Goal: Task Accomplishment & Management: Manage account settings

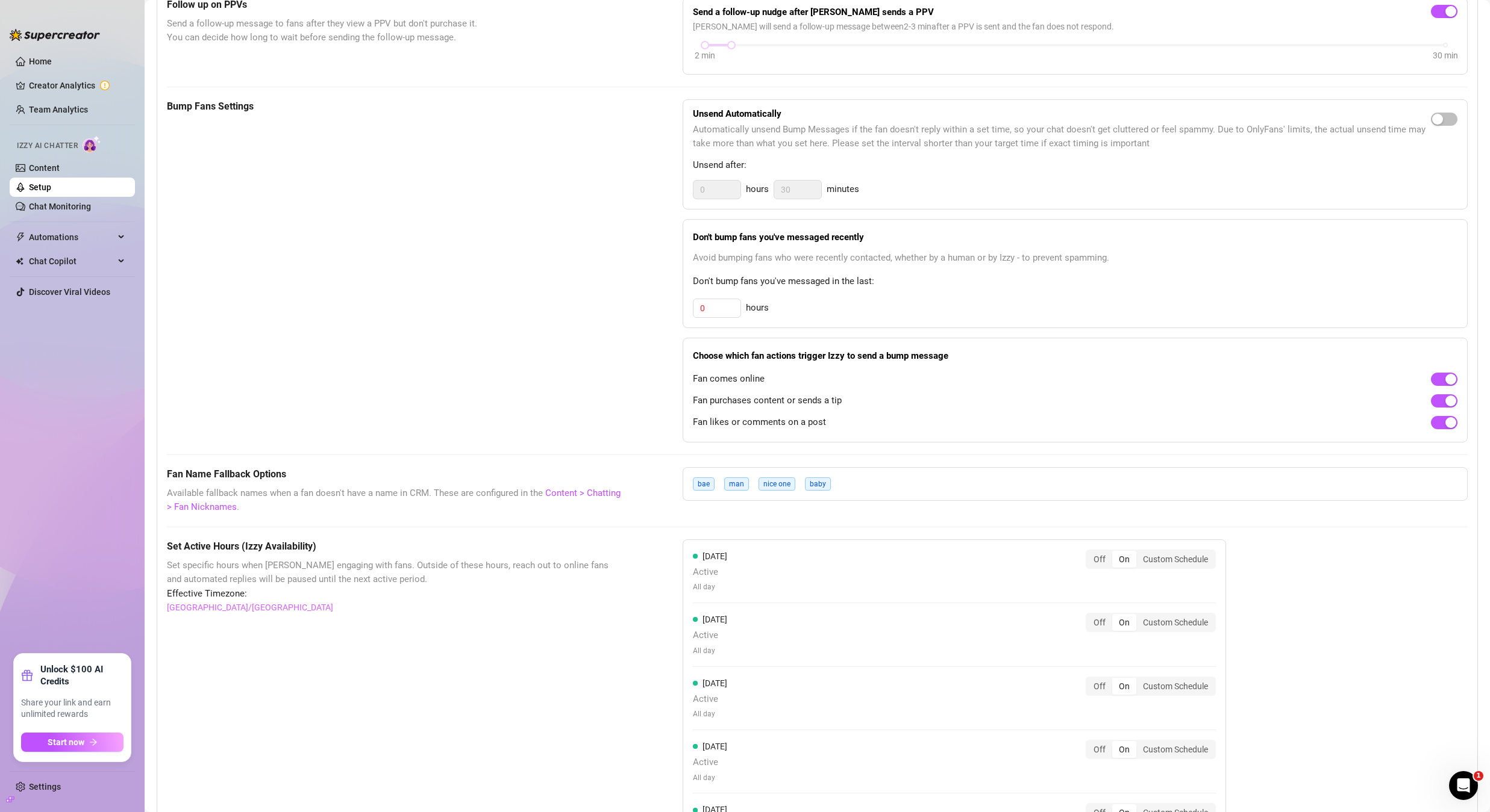
scroll to position [502, 0]
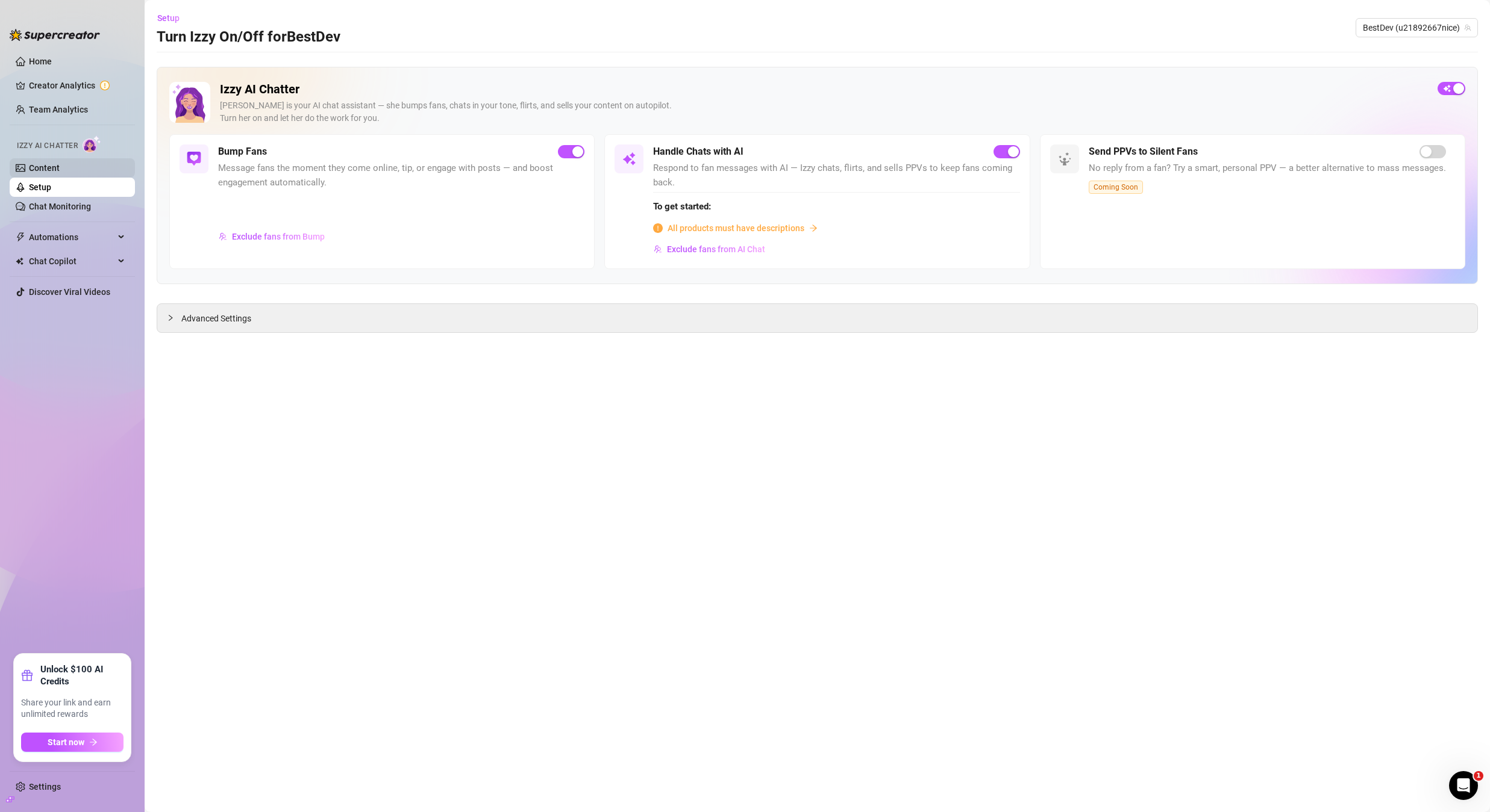
click at [46, 167] on link "Content" at bounding box center [44, 167] width 30 height 10
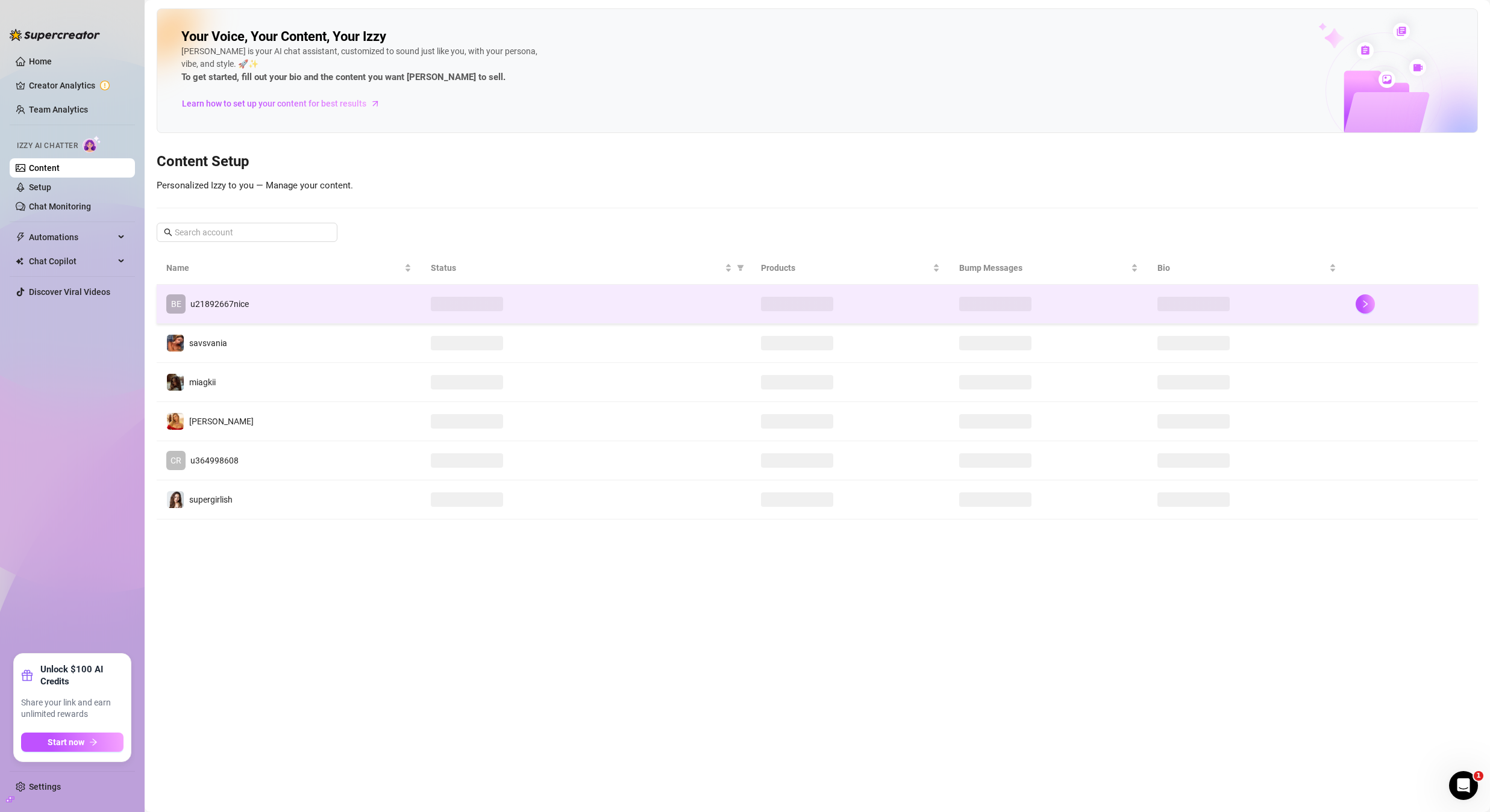
click at [280, 308] on td "BE u21892667nice" at bounding box center [288, 304] width 265 height 39
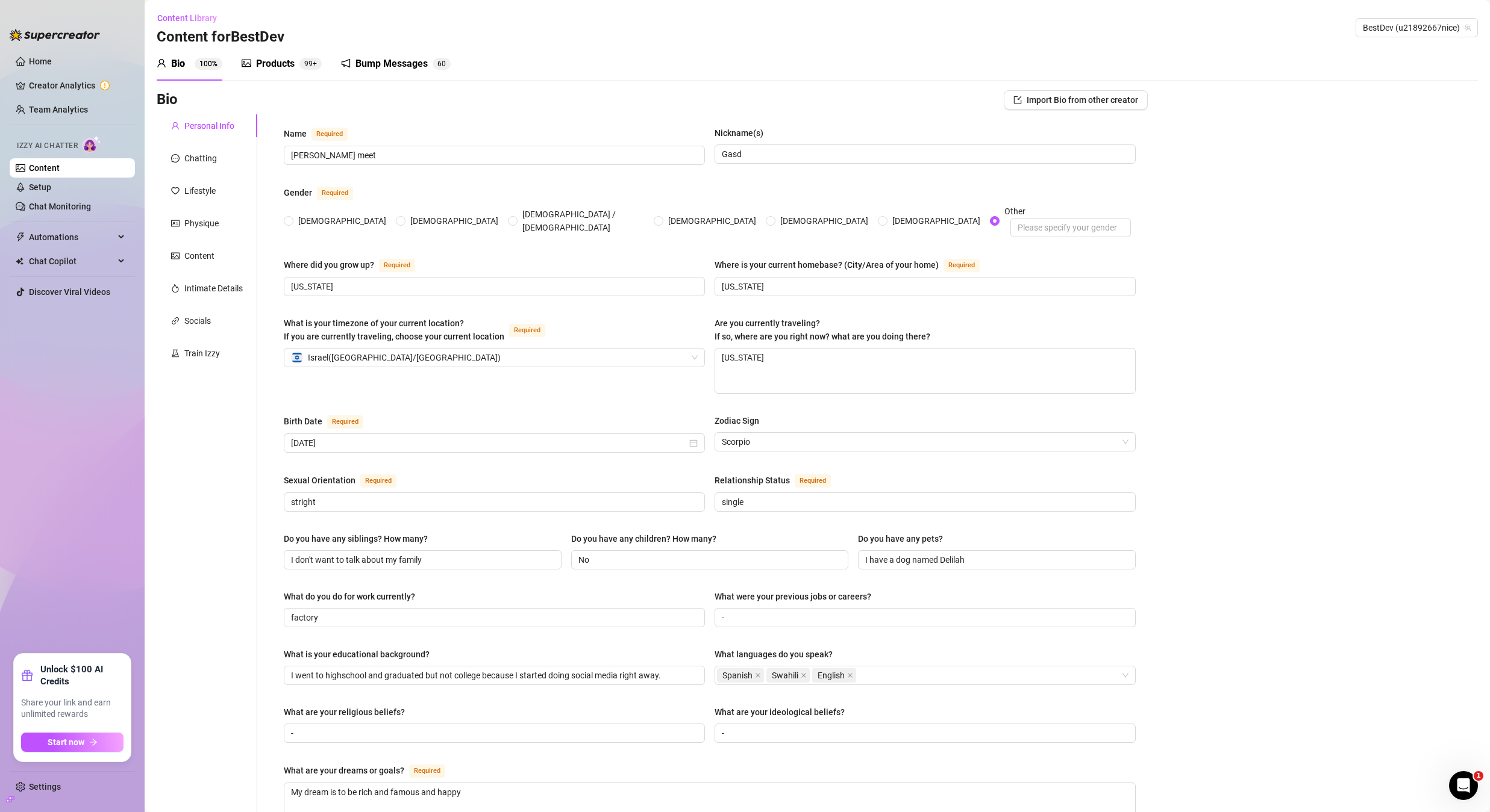
click at [380, 67] on div "Bump Messages" at bounding box center [392, 64] width 73 height 15
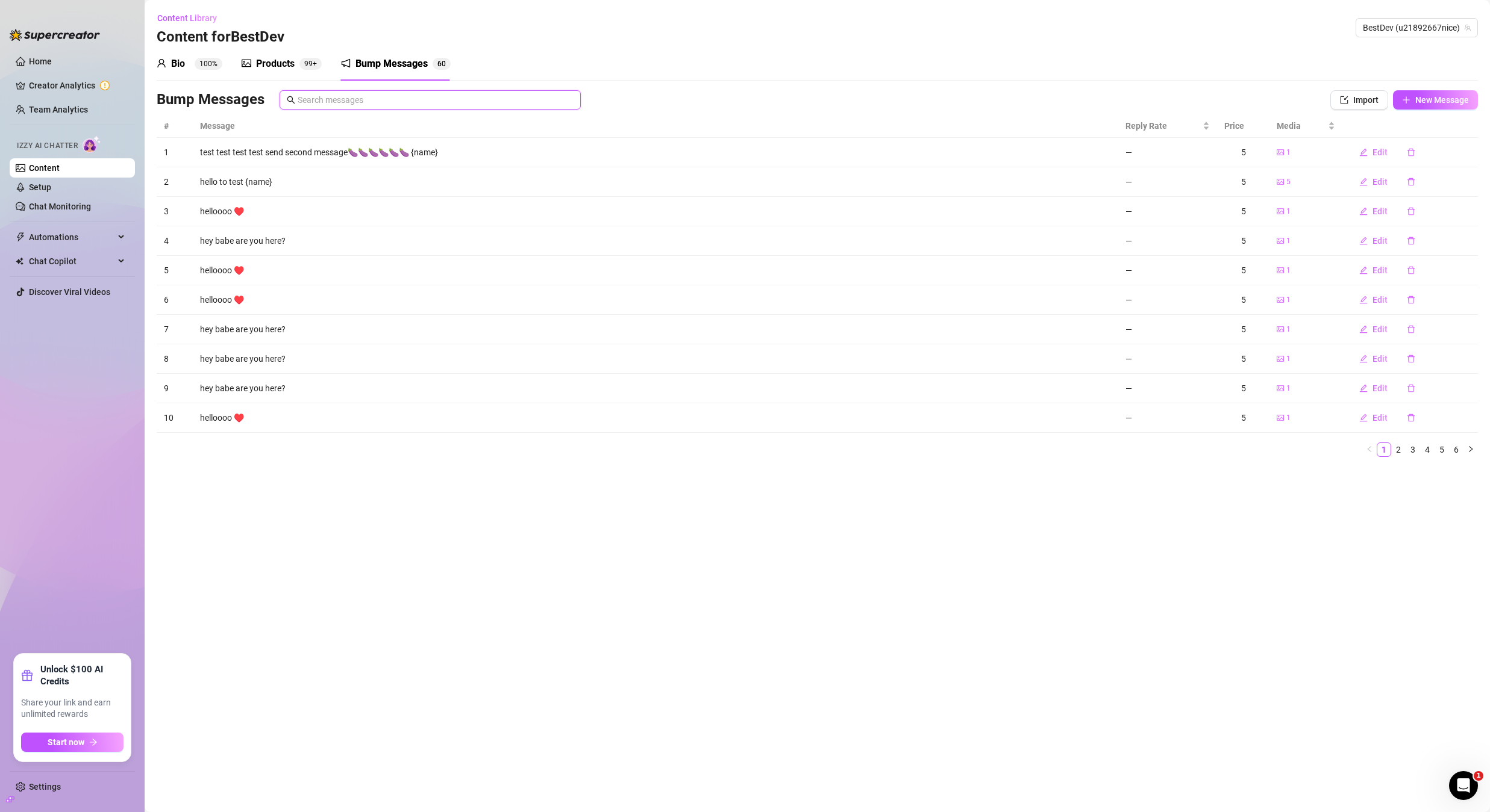
paste input "bvmfhfhc"
click at [420, 102] on input "text" at bounding box center [436, 100] width 276 height 13
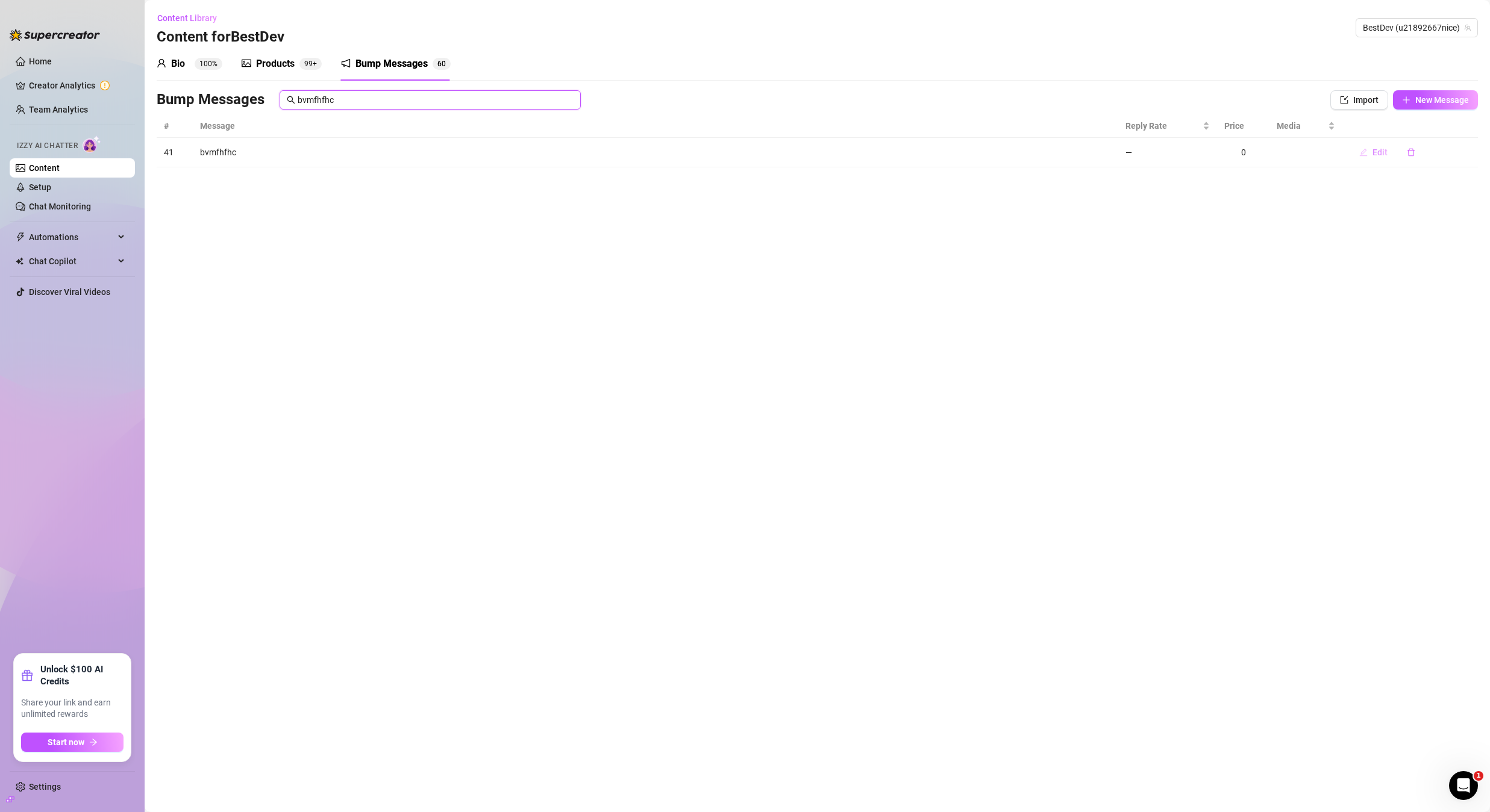
type input "bvmfhfhc"
click at [1380, 149] on span "Edit" at bounding box center [1380, 152] width 15 height 10
type textarea "bvmfhfhc"
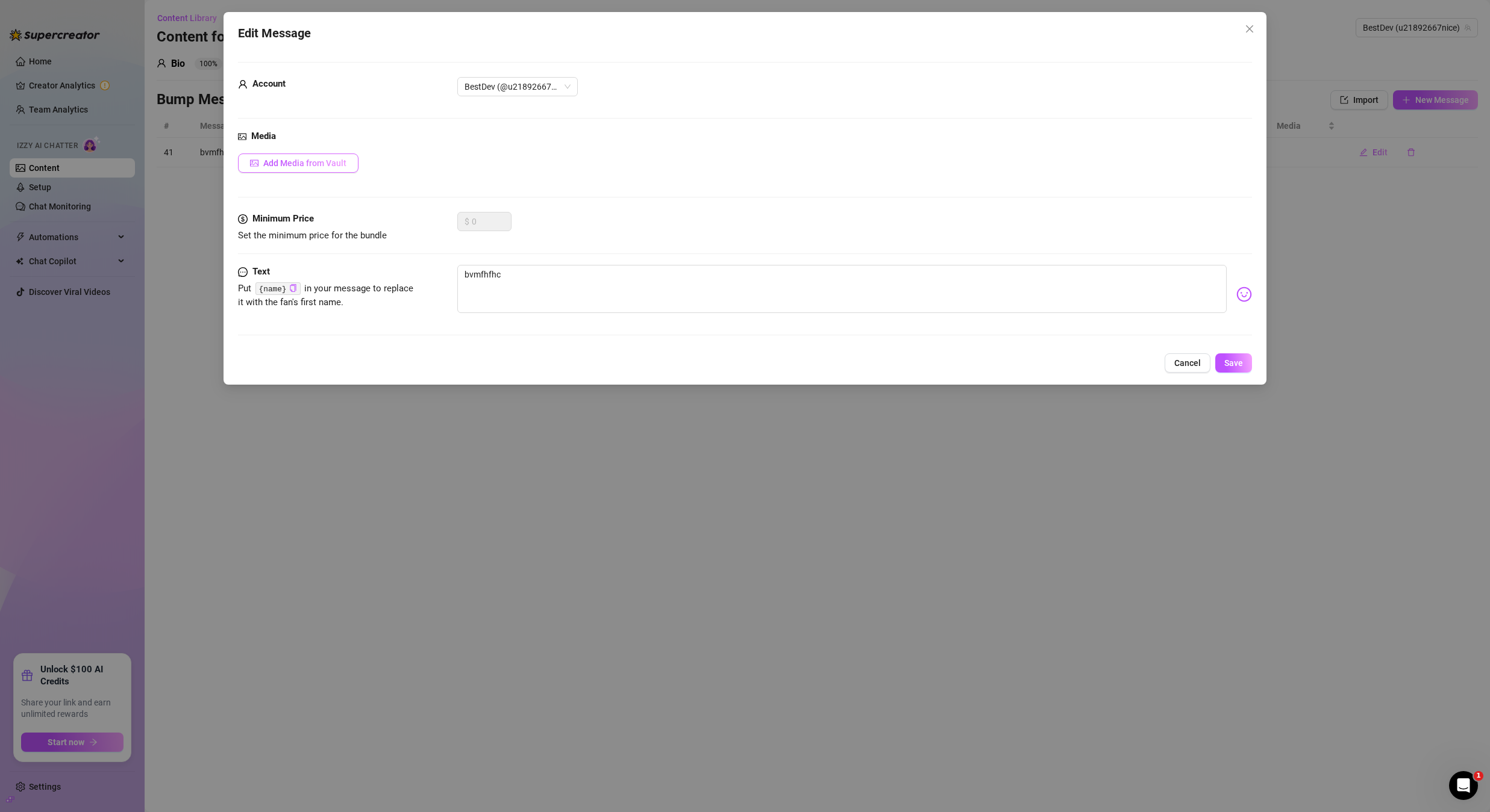
click at [349, 161] on button "Add Media from Vault" at bounding box center [298, 163] width 121 height 19
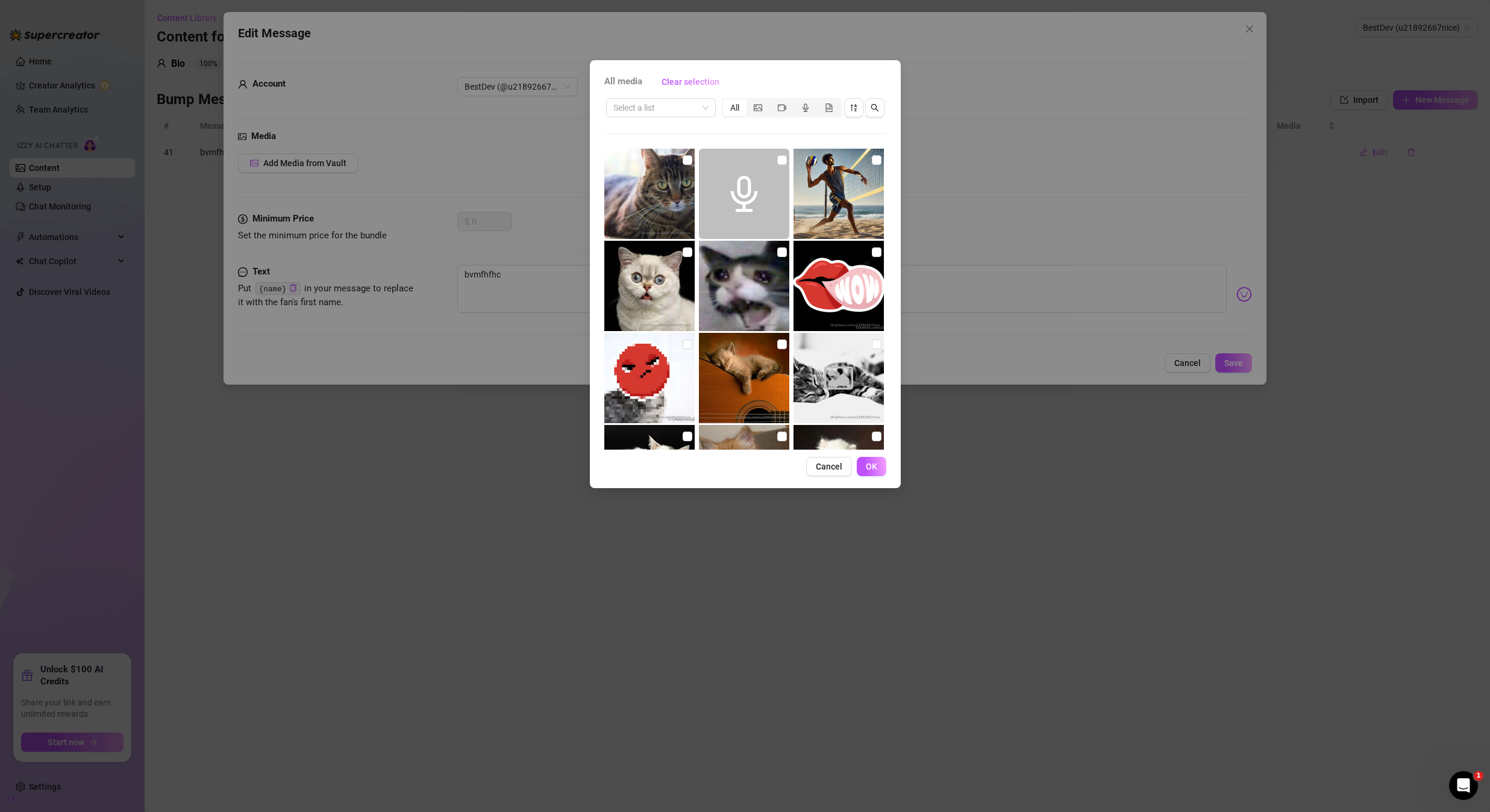
click at [875, 159] on img at bounding box center [838, 194] width 90 height 90
click at [872, 162] on input "checkbox" at bounding box center [876, 160] width 10 height 10
checkbox input "true"
click at [876, 468] on span "OK" at bounding box center [871, 466] width 11 height 10
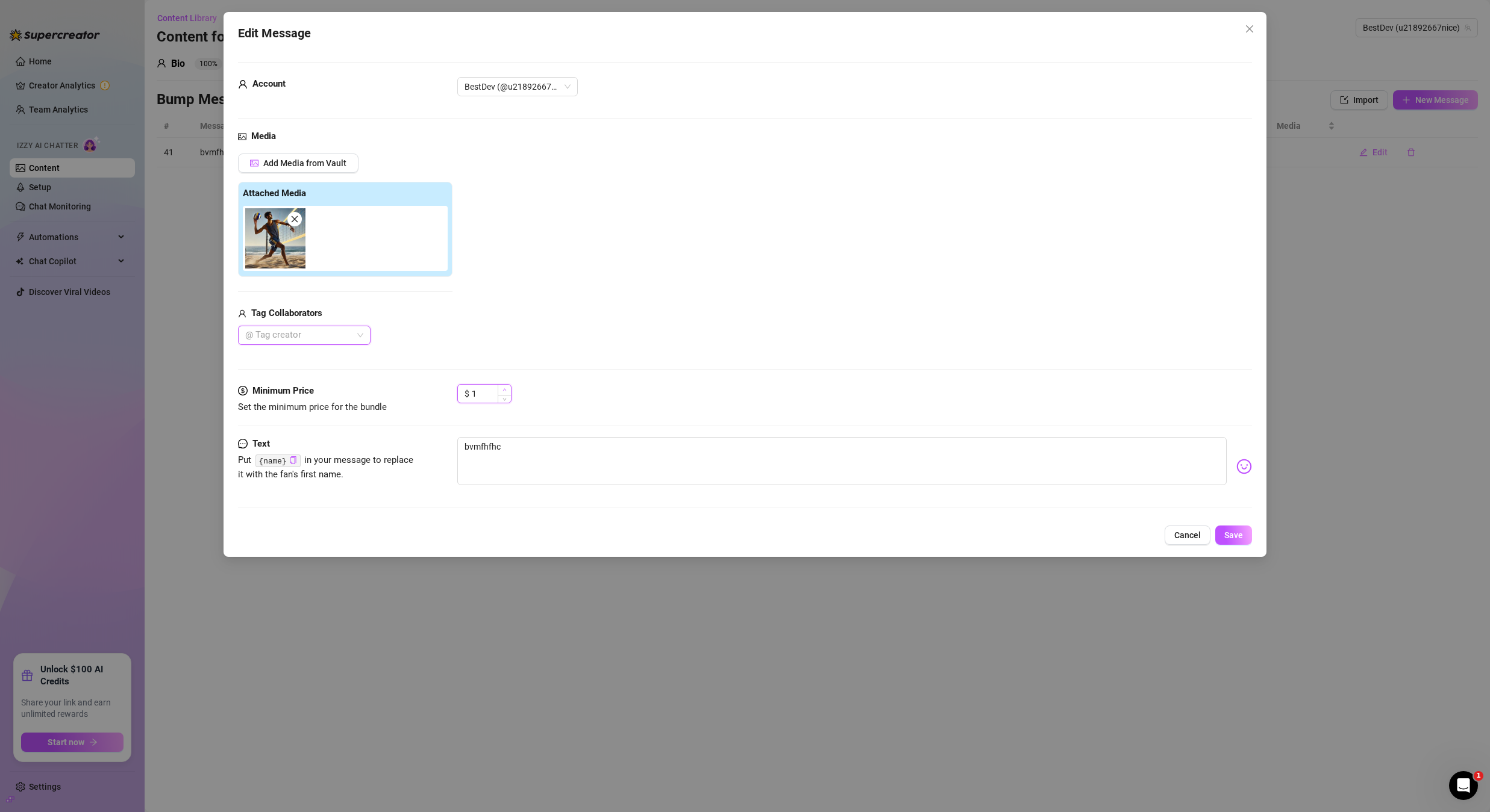
click at [503, 389] on icon "up" at bounding box center [505, 390] width 4 height 4
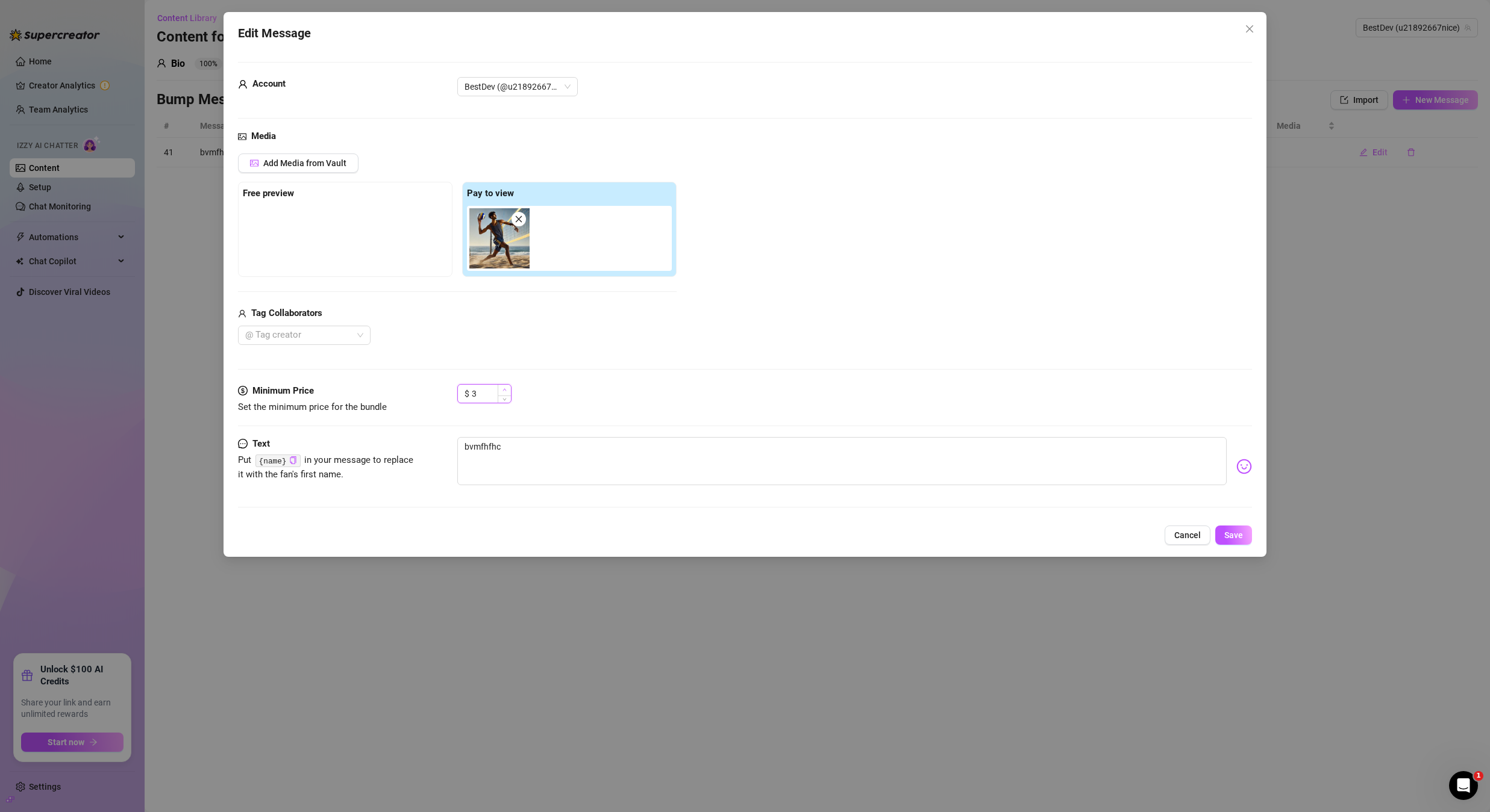
click at [504, 389] on icon "up" at bounding box center [505, 390] width 4 height 4
type input "5"
click at [504, 389] on icon "up" at bounding box center [505, 390] width 4 height 4
click at [1228, 531] on span "Save" at bounding box center [1234, 535] width 19 height 10
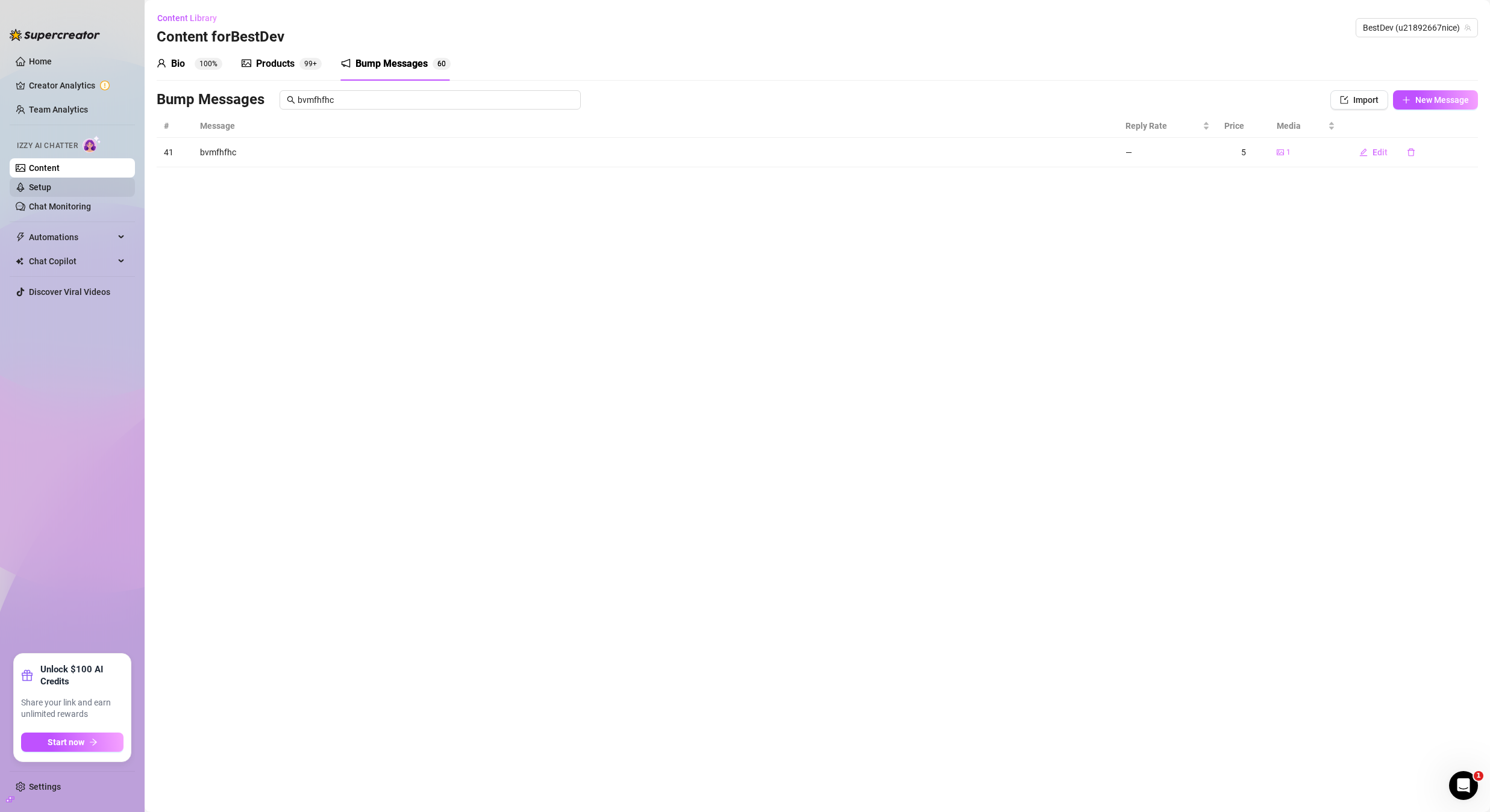
click at [51, 187] on link "Setup" at bounding box center [40, 187] width 22 height 10
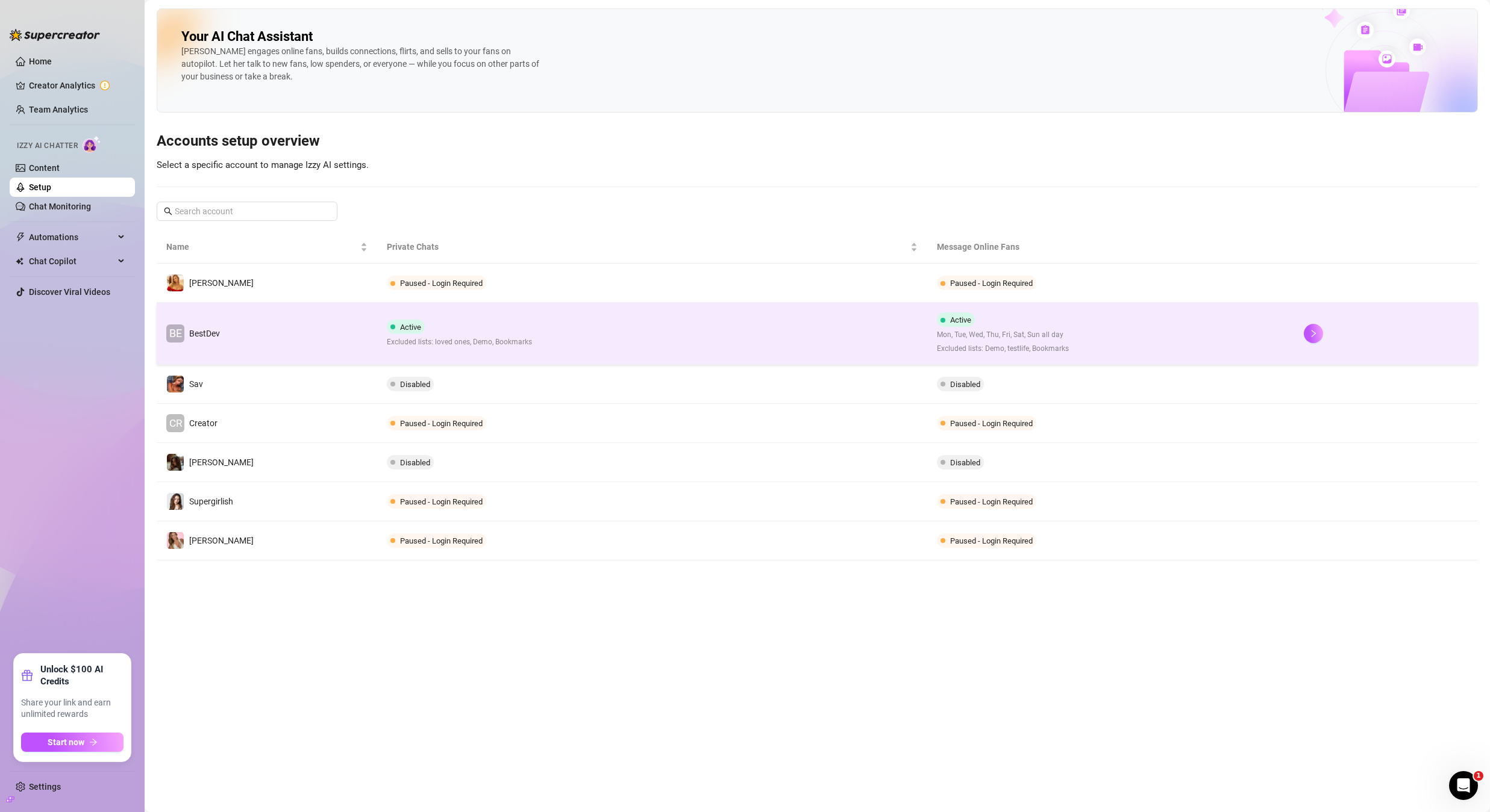
click at [263, 327] on td "BE BestDev" at bounding box center [266, 334] width 220 height 62
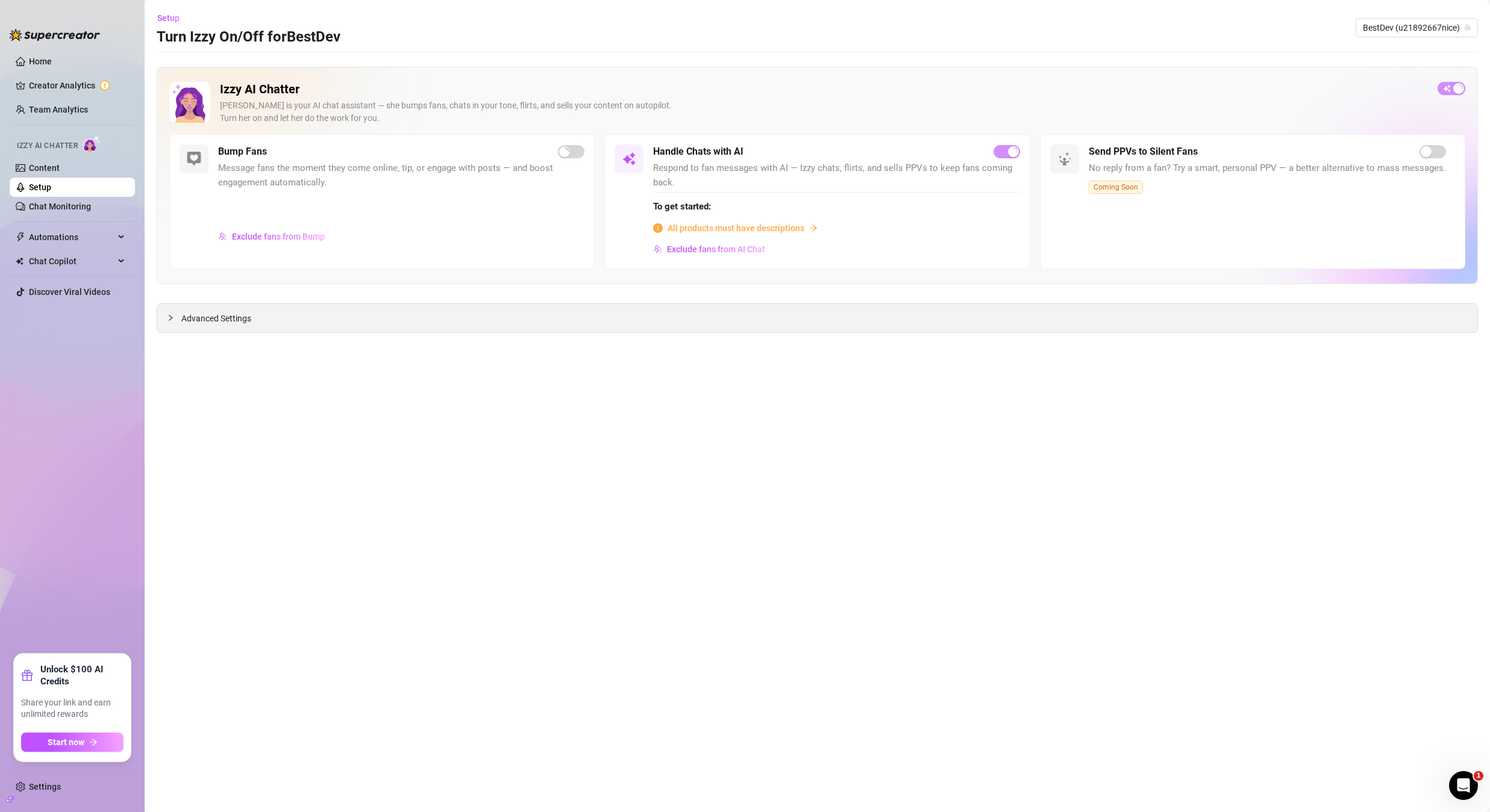
click at [186, 327] on div "Advanced Settings" at bounding box center [817, 318] width 1320 height 28
click at [193, 321] on span "Advanced Settings" at bounding box center [216, 319] width 70 height 13
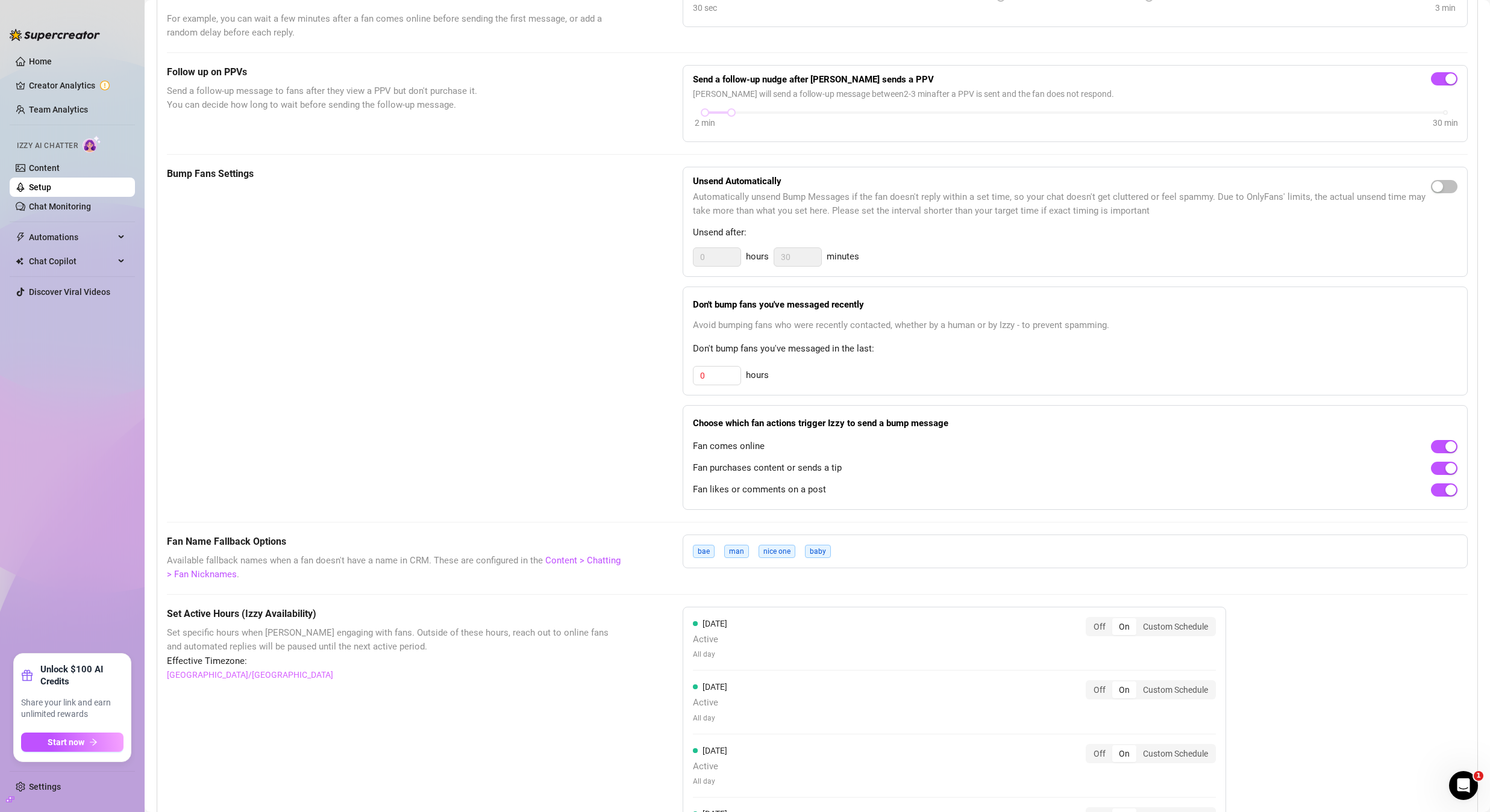
scroll to position [425, 0]
